Goal: Information Seeking & Learning: Learn about a topic

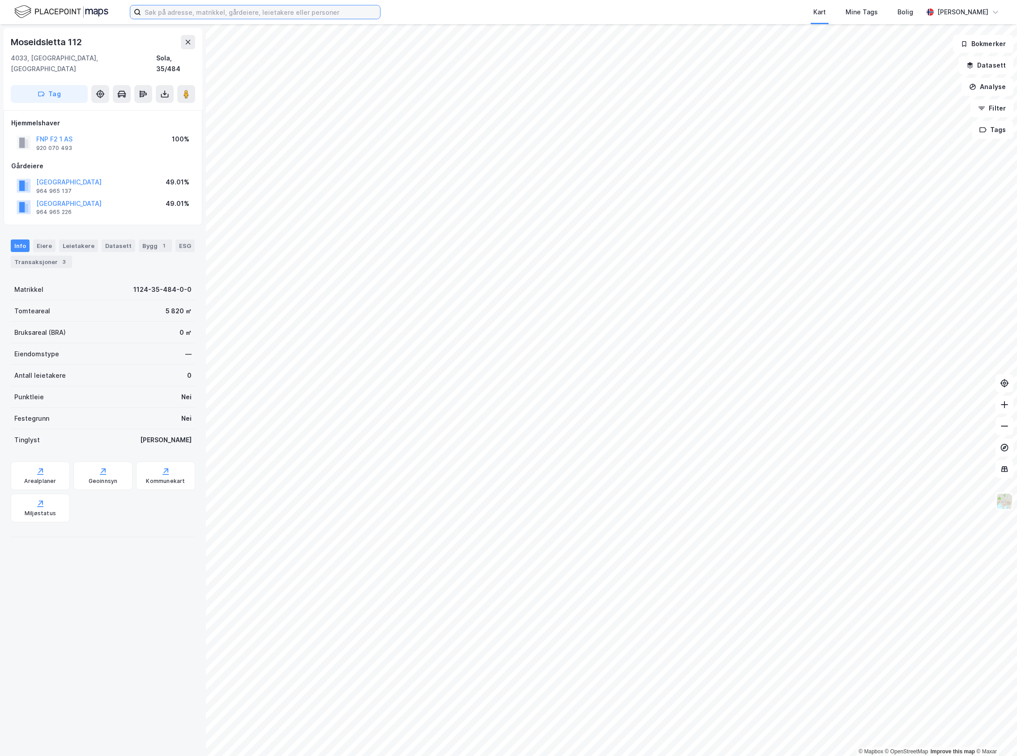
click at [170, 11] on input at bounding box center [260, 11] width 239 height 13
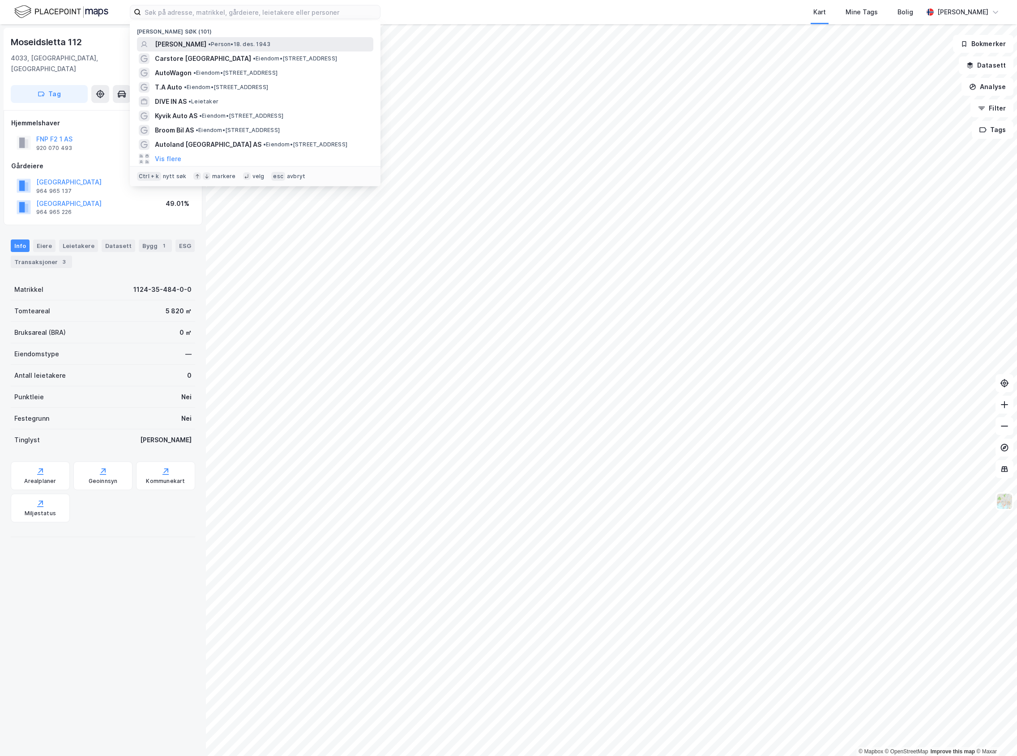
click at [211, 43] on span "• Person • [DATE]" at bounding box center [239, 44] width 62 height 7
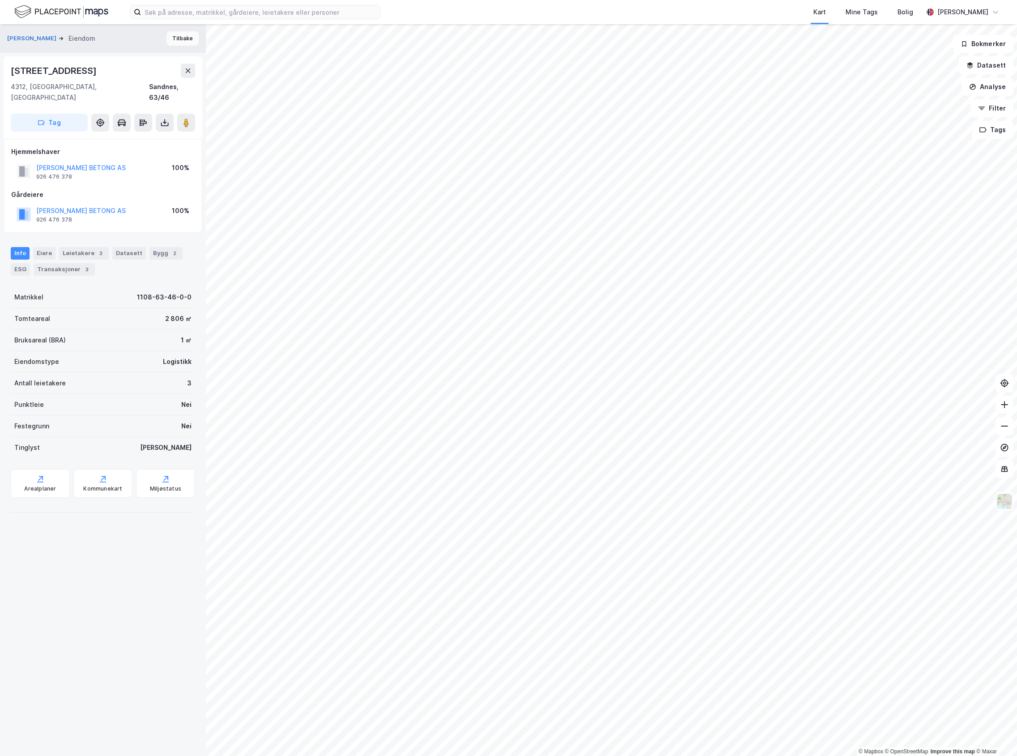
click at [187, 42] on button "Tilbake" at bounding box center [183, 38] width 32 height 14
click at [84, 14] on img at bounding box center [61, 12] width 94 height 16
